Goal: Information Seeking & Learning: Learn about a topic

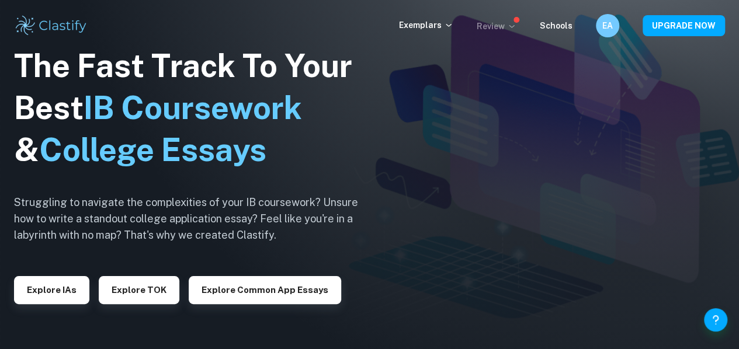
click at [516, 29] on icon at bounding box center [511, 26] width 9 height 9
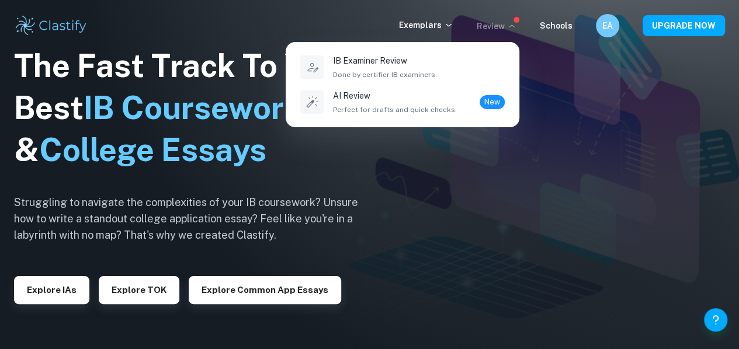
click at [431, 23] on div at bounding box center [369, 174] width 739 height 349
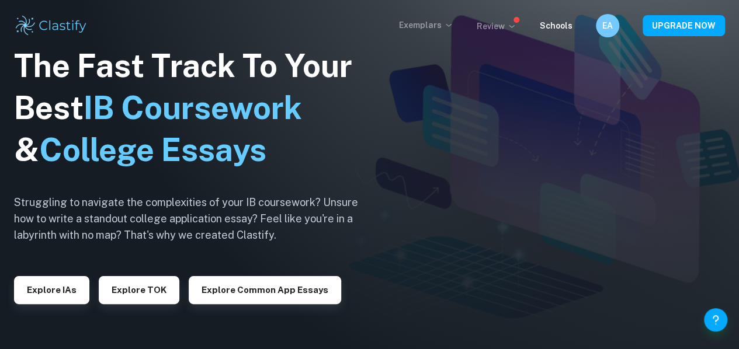
click at [448, 23] on icon at bounding box center [448, 24] width 9 height 9
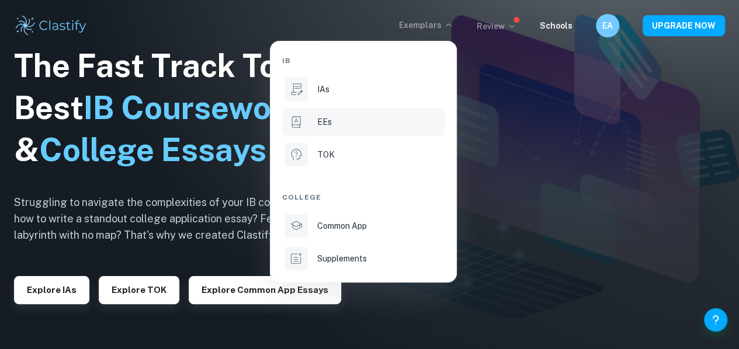
click at [360, 112] on li "EEs" at bounding box center [363, 122] width 162 height 28
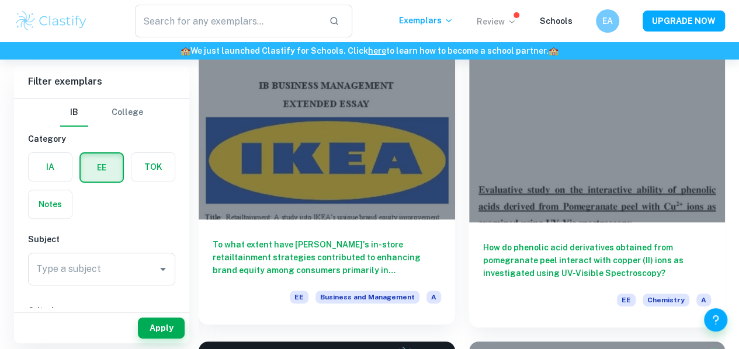
scroll to position [119, 0]
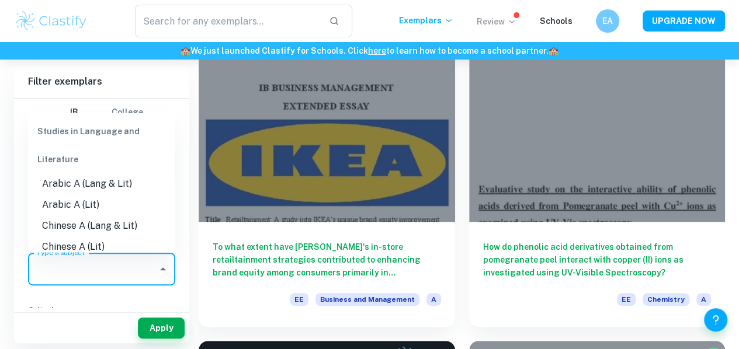
click at [126, 269] on input "Type a subject" at bounding box center [92, 269] width 119 height 22
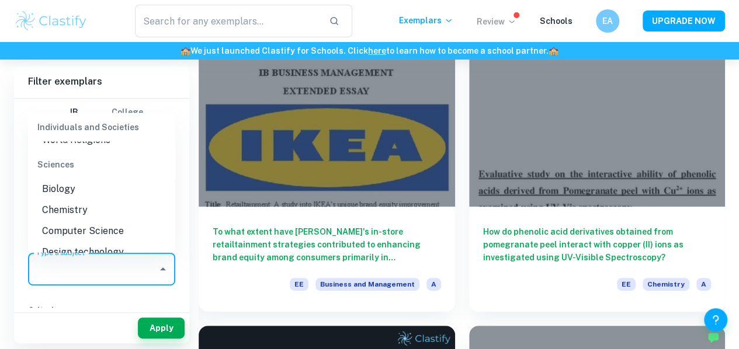
scroll to position [1293, 0]
click at [91, 198] on li "Biology" at bounding box center [101, 187] width 147 height 21
type input "Biology"
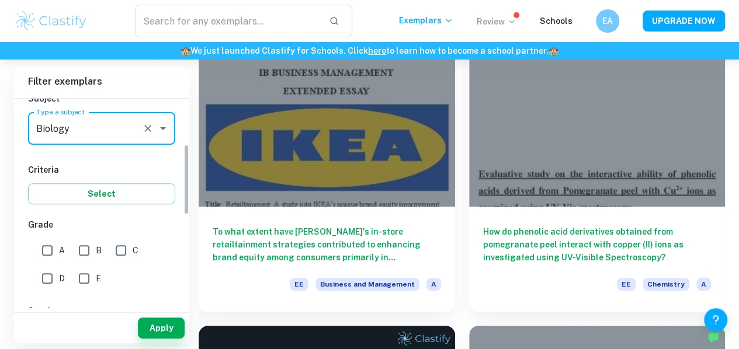
scroll to position [147, 0]
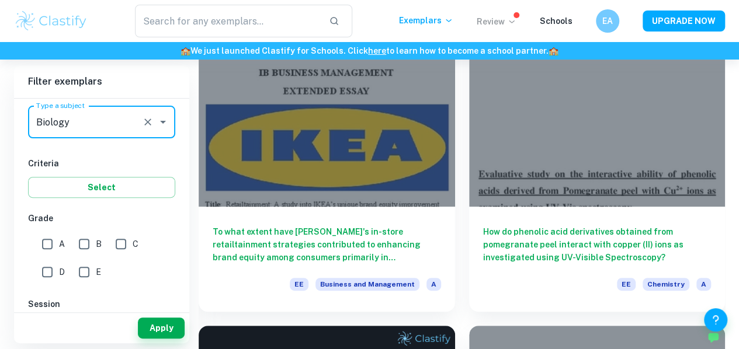
click at [59, 241] on span "A" at bounding box center [62, 244] width 6 height 13
click at [59, 241] on input "A" at bounding box center [47, 243] width 23 height 23
checkbox input "true"
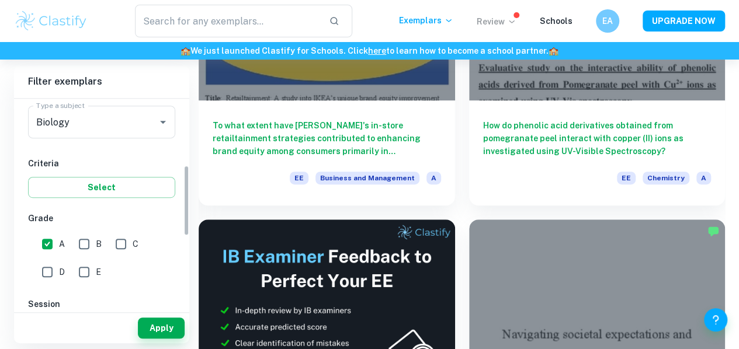
scroll to position [240, 0]
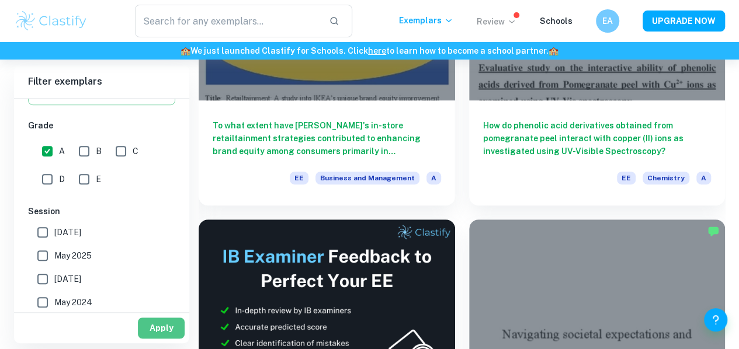
click at [156, 332] on button "Apply" at bounding box center [161, 328] width 47 height 21
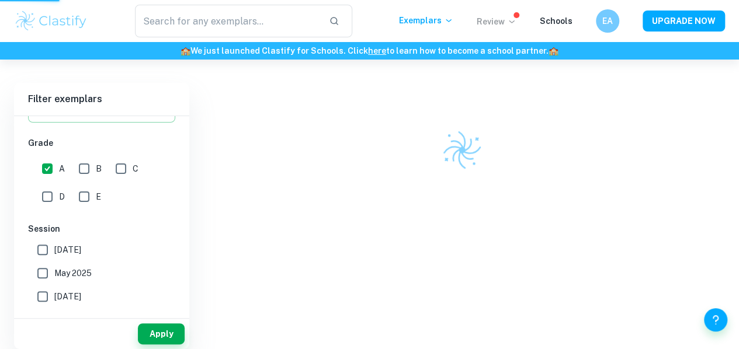
scroll to position [60, 0]
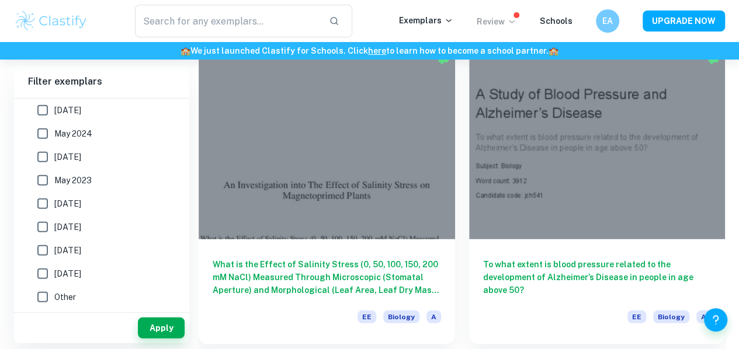
scroll to position [1345, 0]
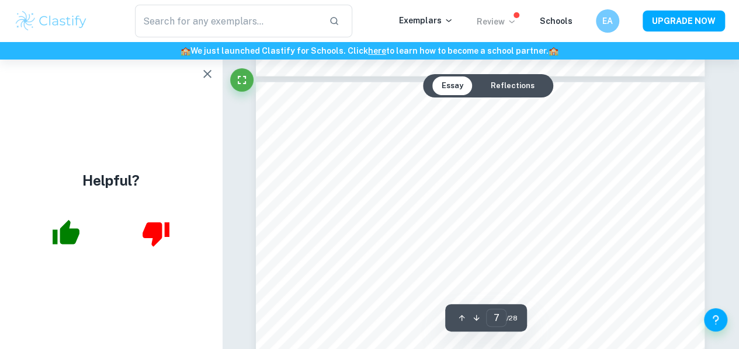
scroll to position [3650, 0]
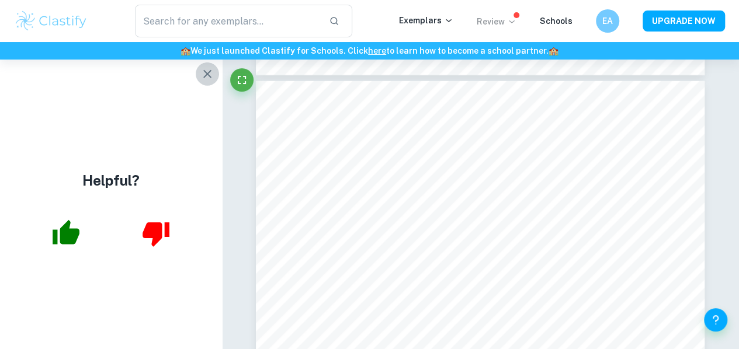
click at [208, 79] on icon "button" at bounding box center [207, 74] width 14 height 14
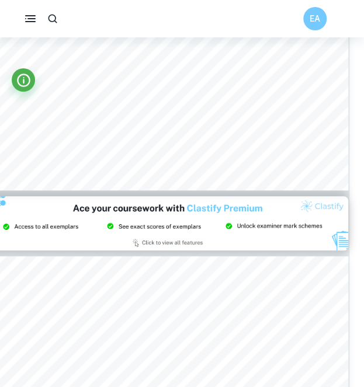
scroll to position [6670, 15]
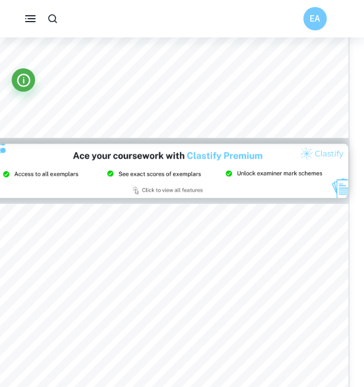
type input "14"
